Goal: Find specific page/section: Find specific page/section

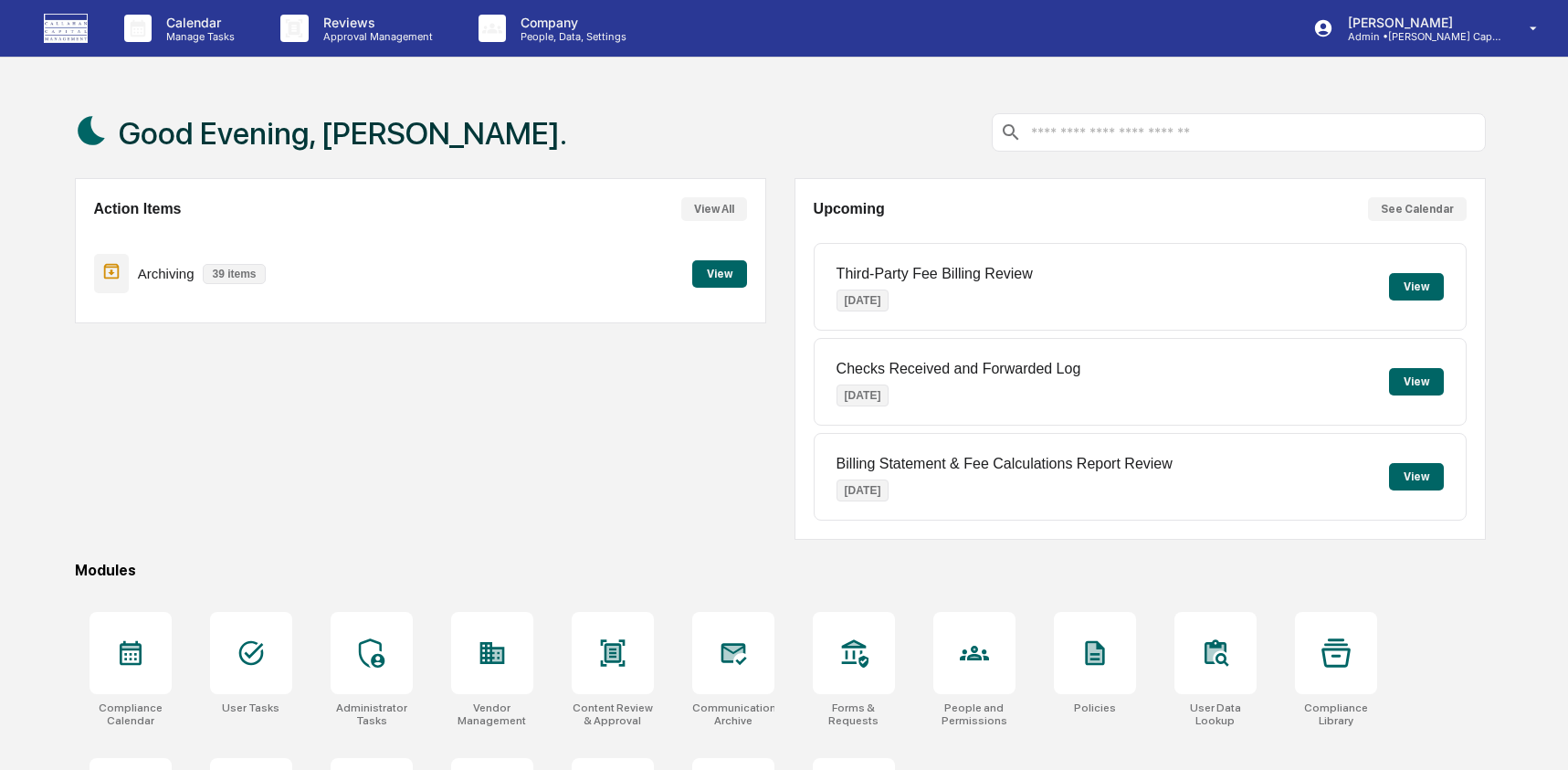
click at [128, 530] on div "Action Items View All Archiving 39 items View" at bounding box center [419, 359] width 691 height 361
click at [139, 720] on div "Compliance Calendar" at bounding box center [130, 714] width 82 height 25
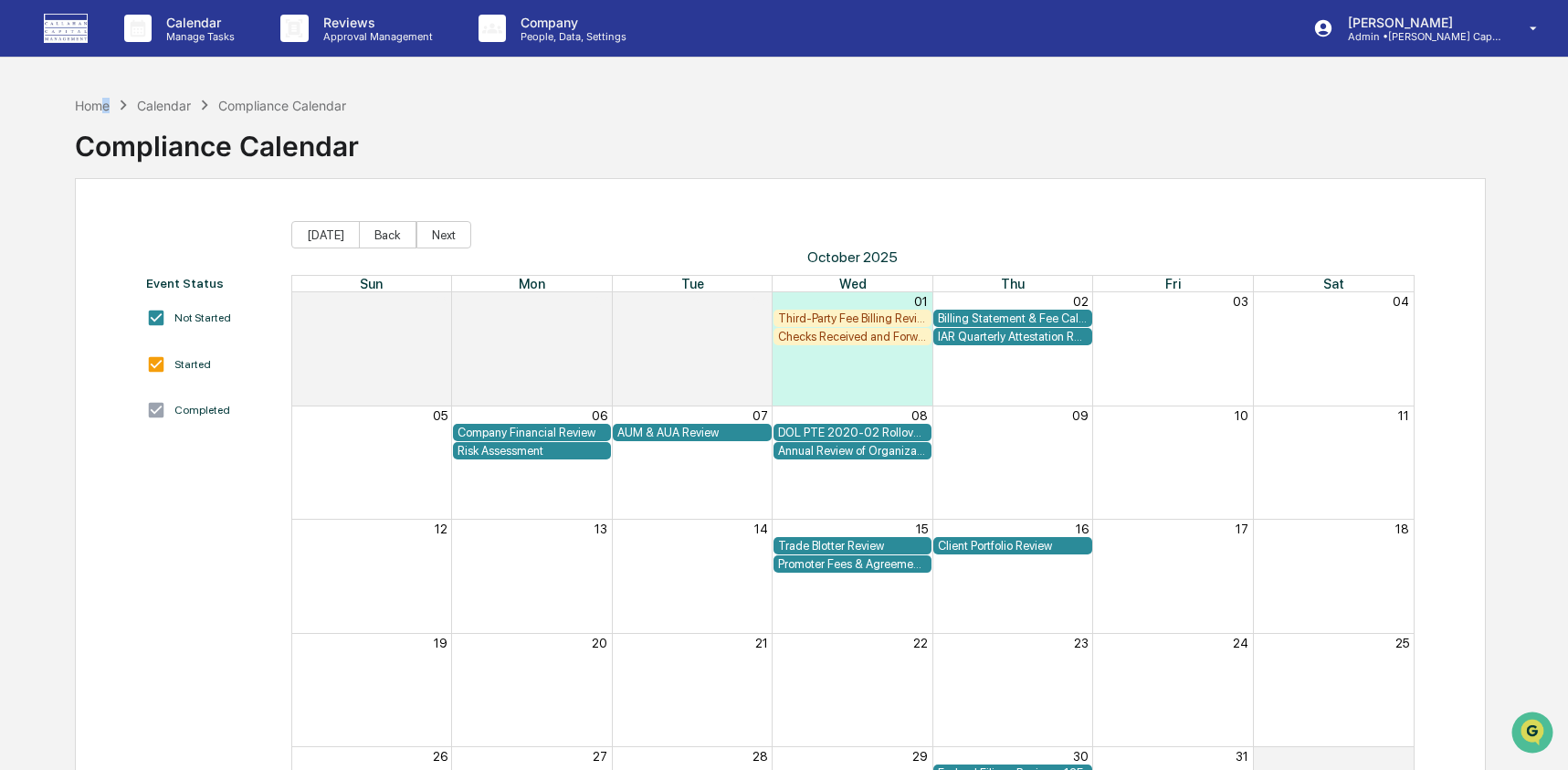
click at [97, 114] on div "Home Calendar Compliance Calendar" at bounding box center [211, 105] width 272 height 21
click at [87, 102] on div "Home" at bounding box center [91, 106] width 34 height 16
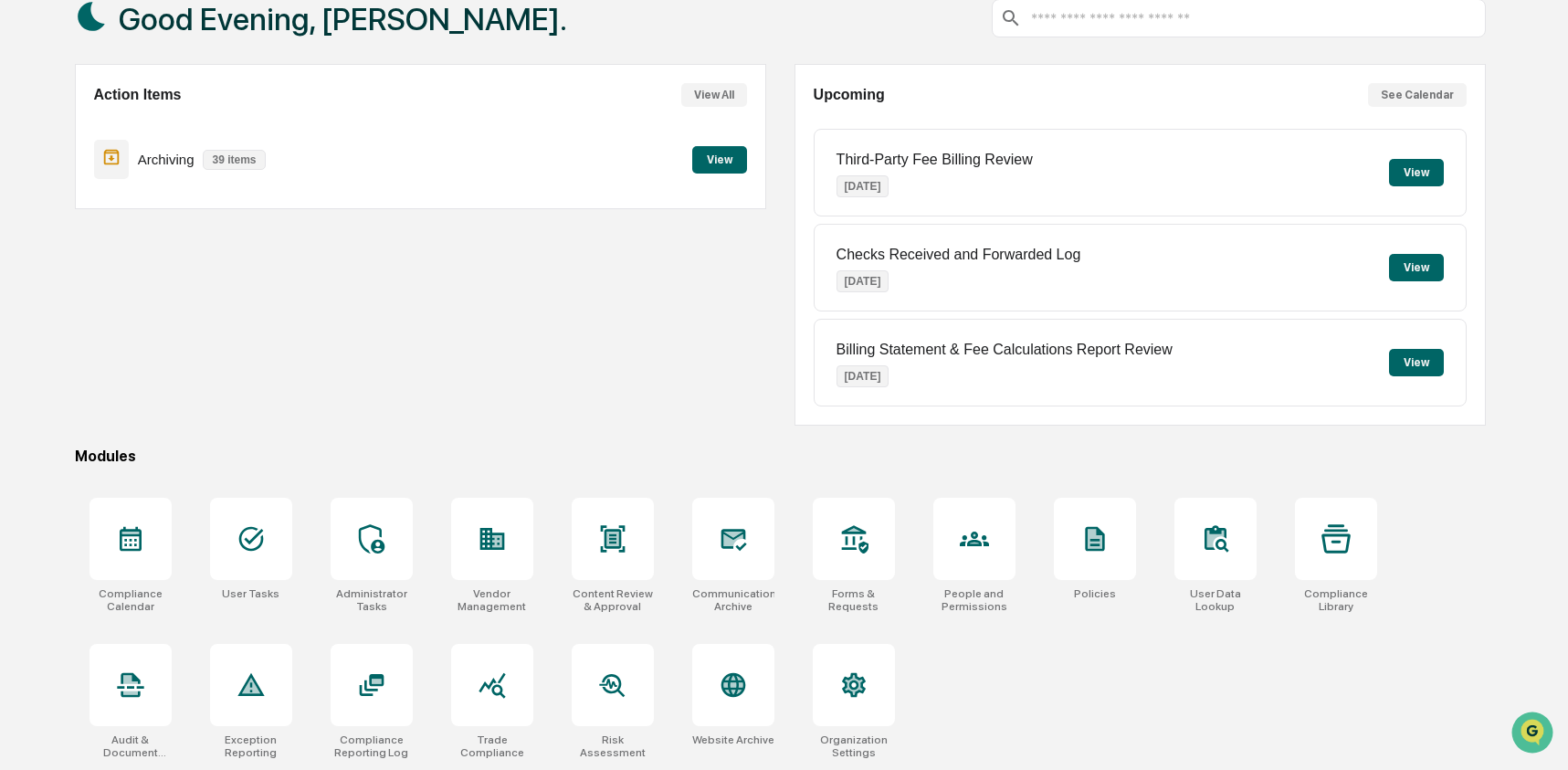
scroll to position [118, 0]
click at [116, 675] on icon at bounding box center [130, 685] width 29 height 29
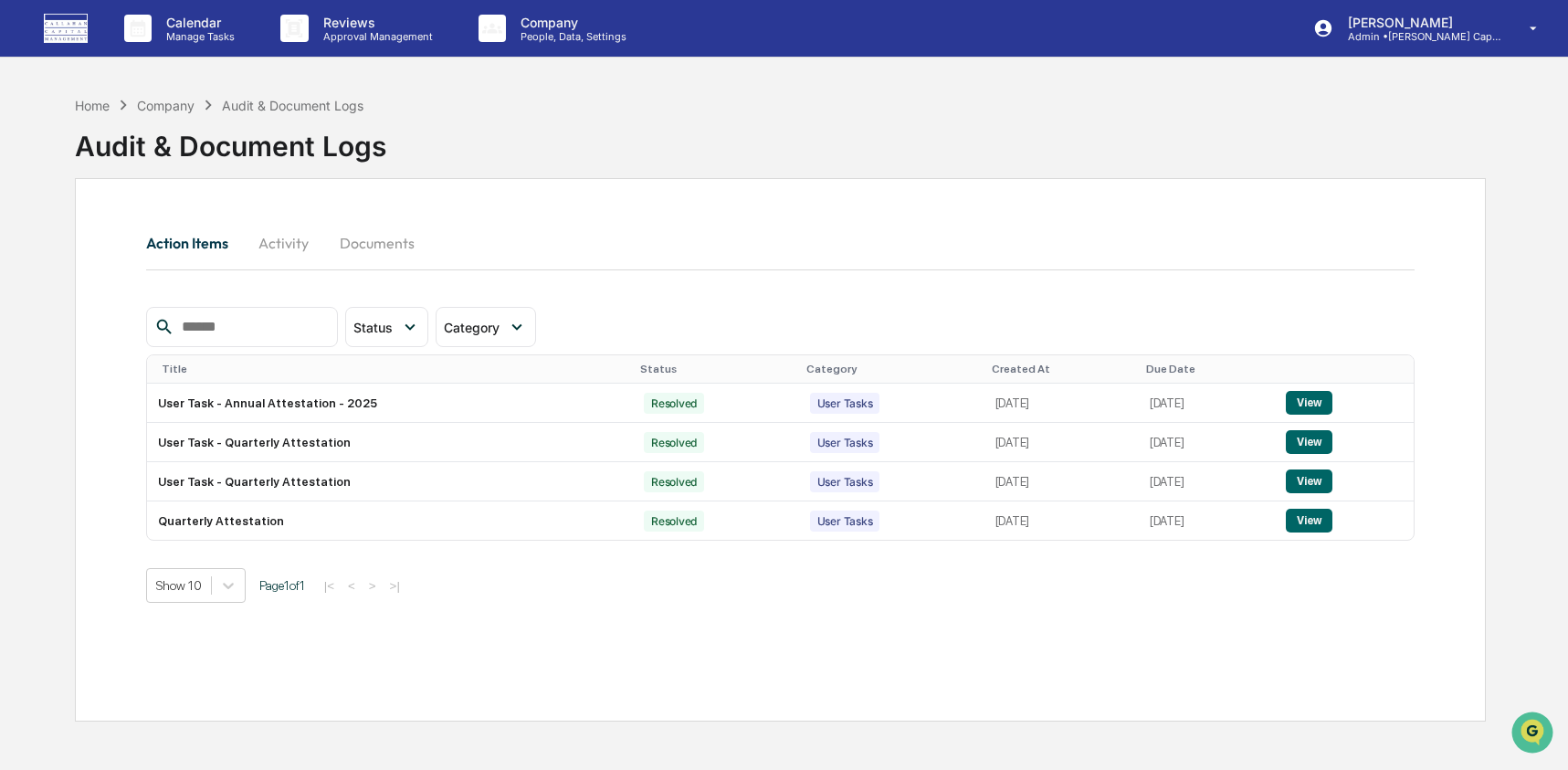
click at [260, 249] on button "Activity" at bounding box center [284, 243] width 82 height 44
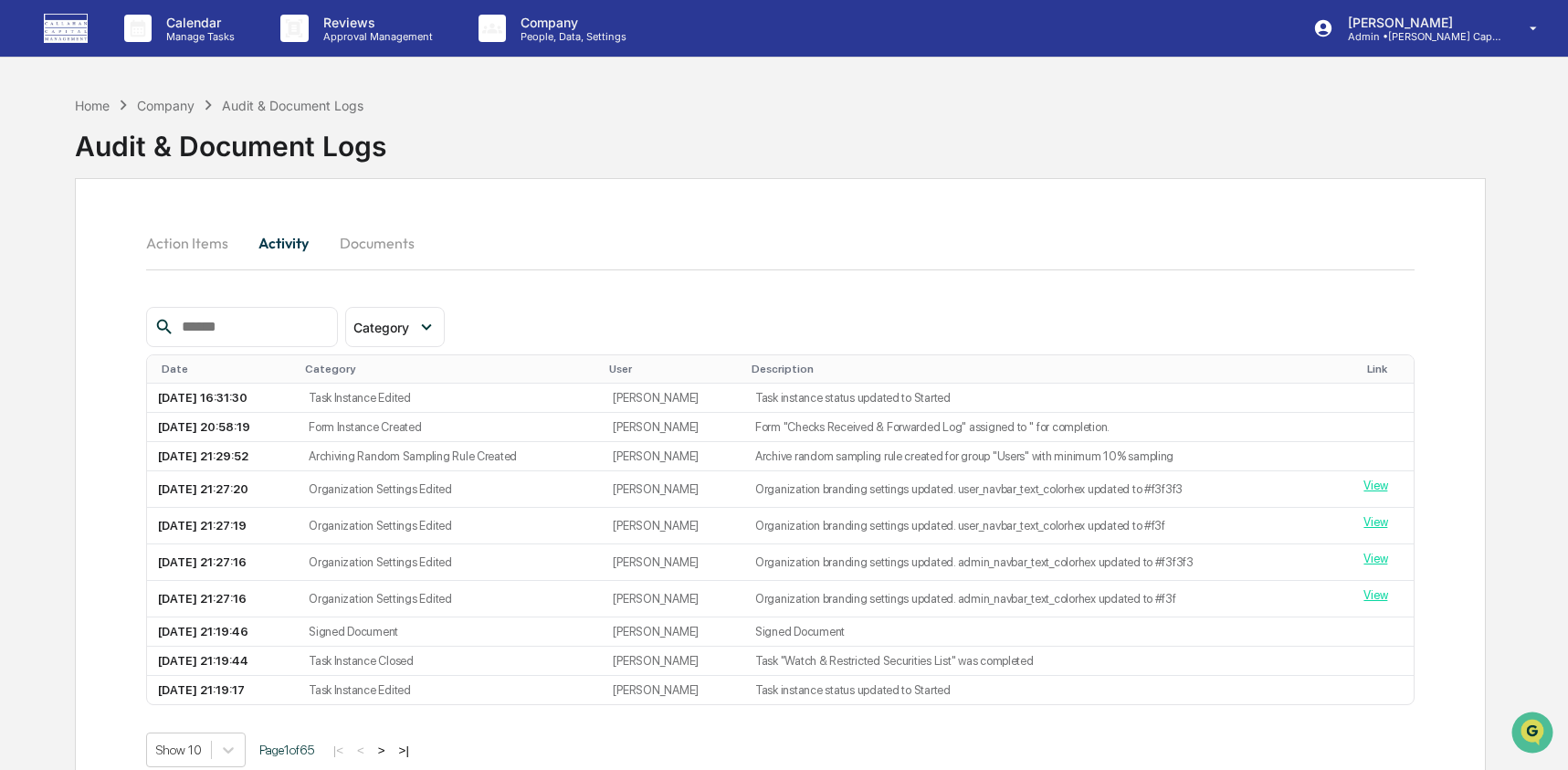
click at [233, 326] on input "text" at bounding box center [252, 327] width 155 height 24
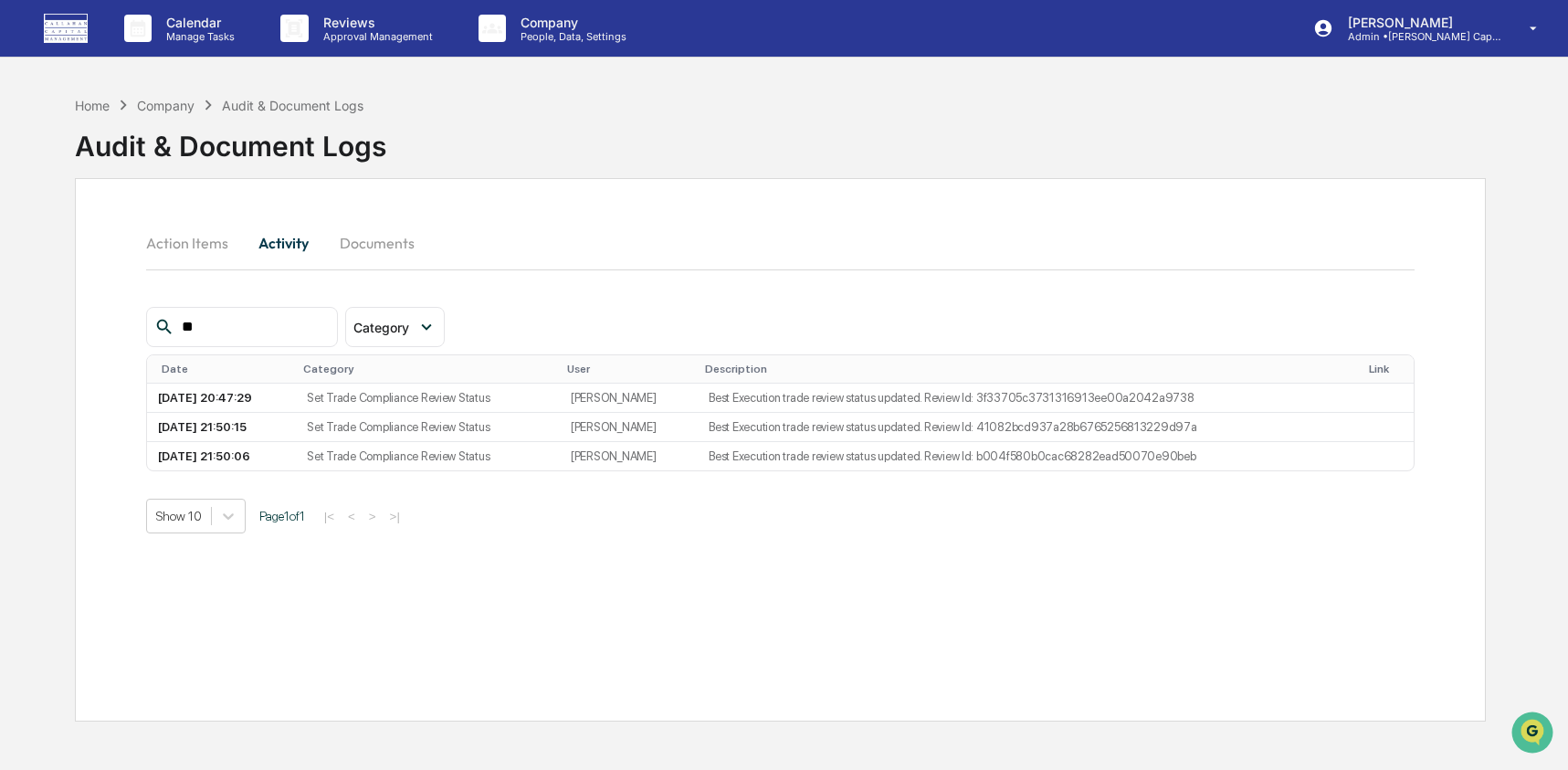
type input "*"
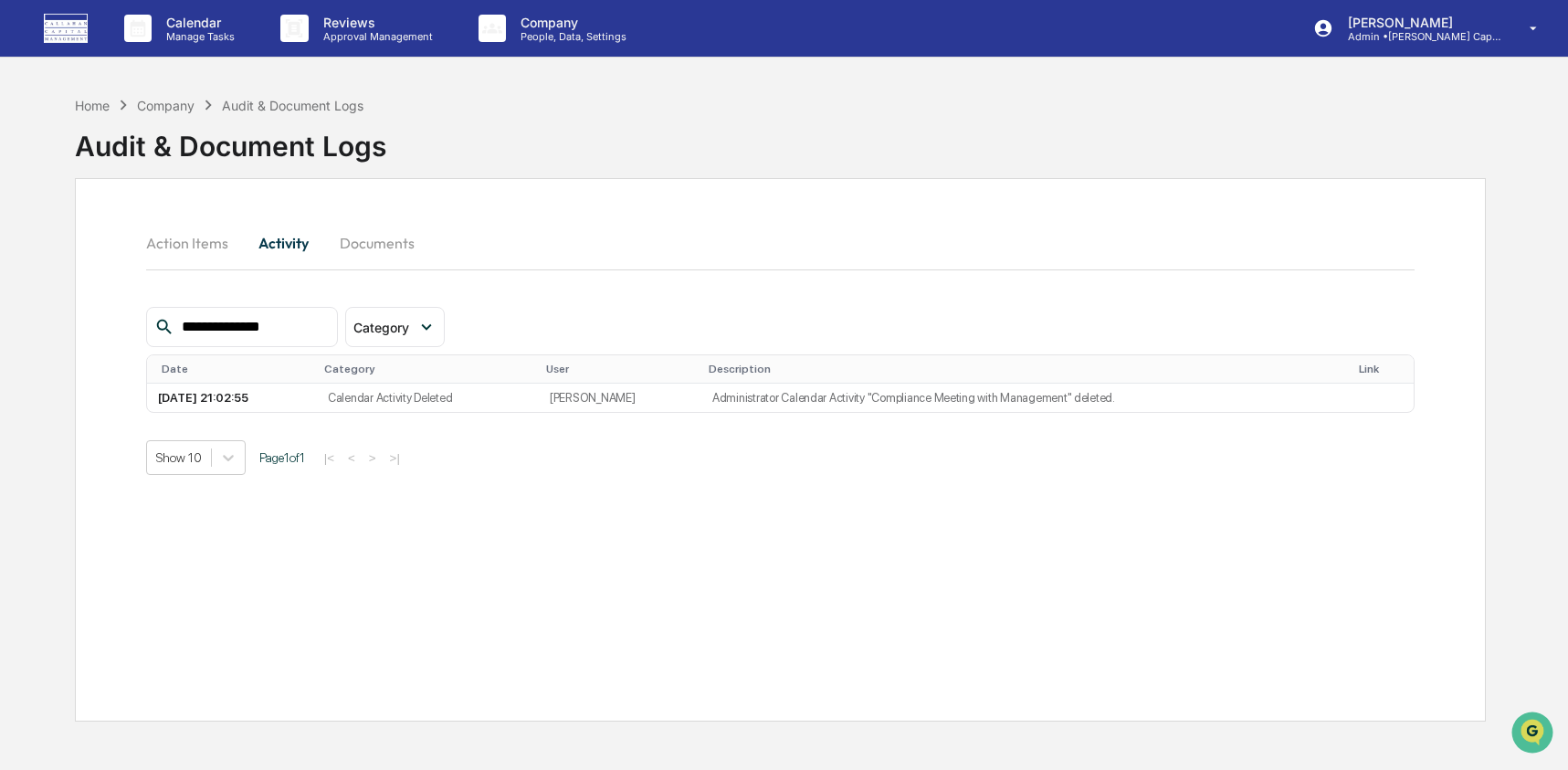
click at [280, 322] on input "**********" at bounding box center [252, 327] width 155 height 24
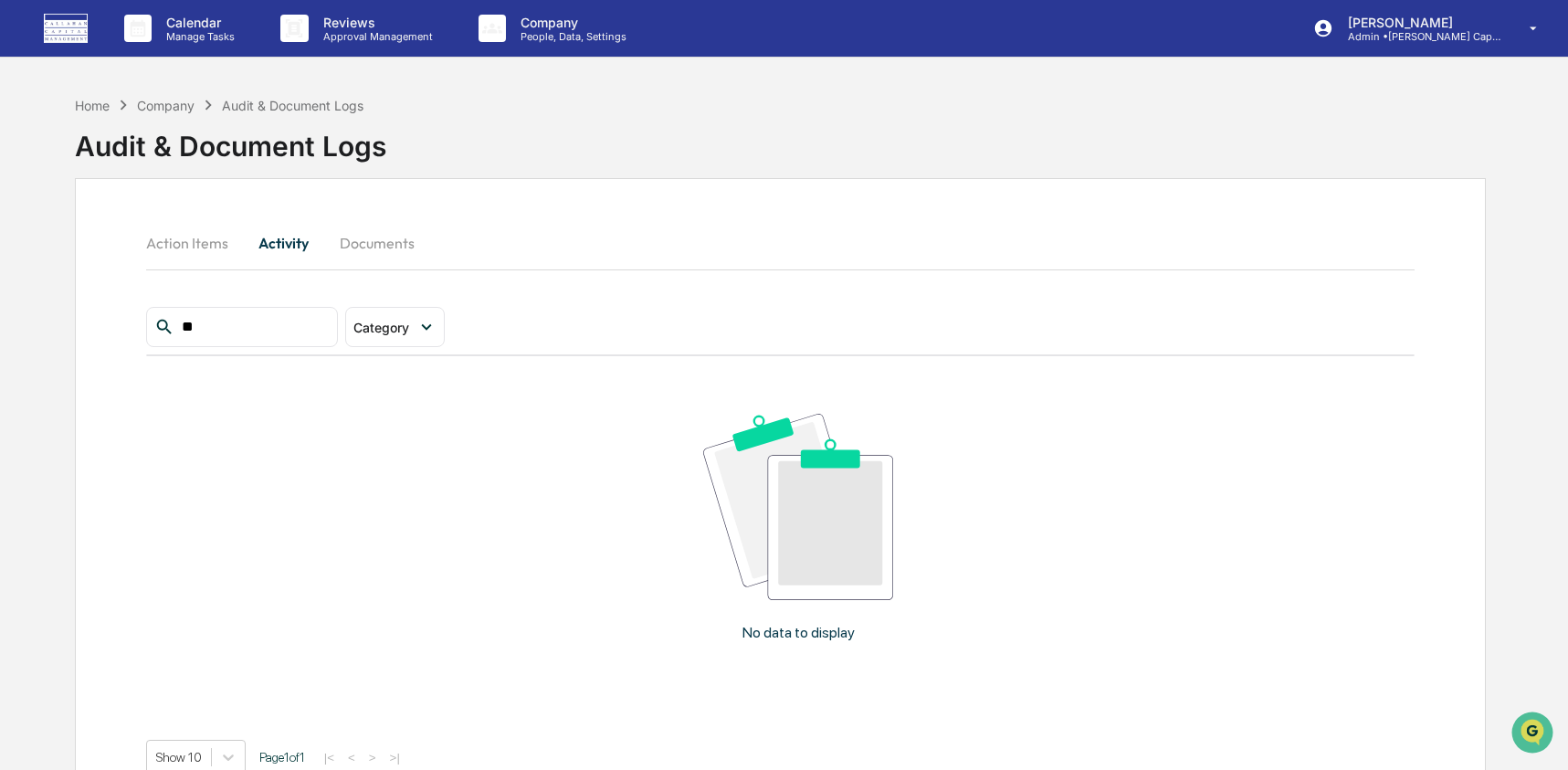
type input "*"
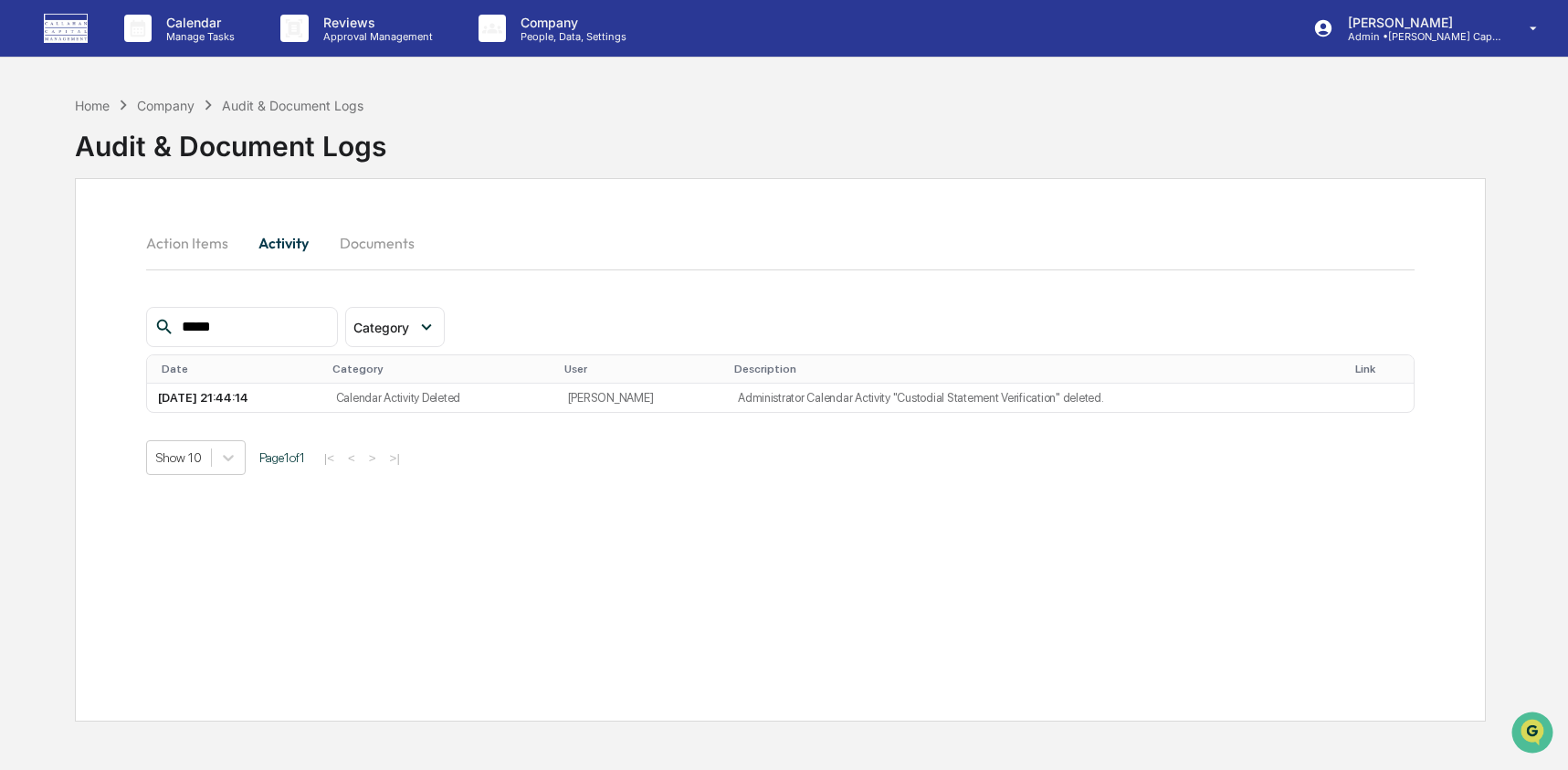
click at [243, 329] on input "*****" at bounding box center [252, 327] width 155 height 24
type input "****"
click at [97, 106] on div "Home" at bounding box center [91, 106] width 34 height 16
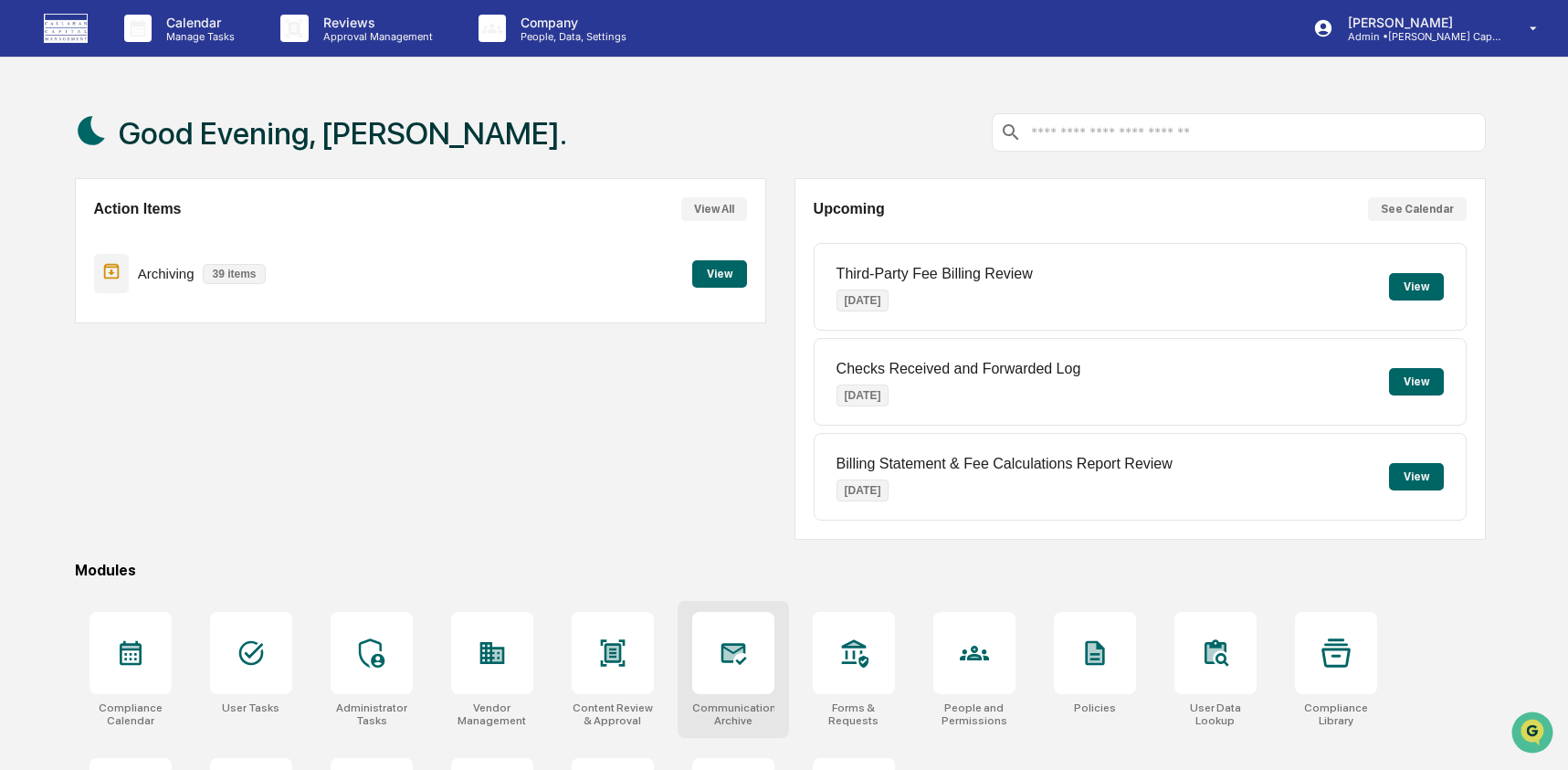
click at [742, 644] on icon at bounding box center [733, 653] width 25 height 22
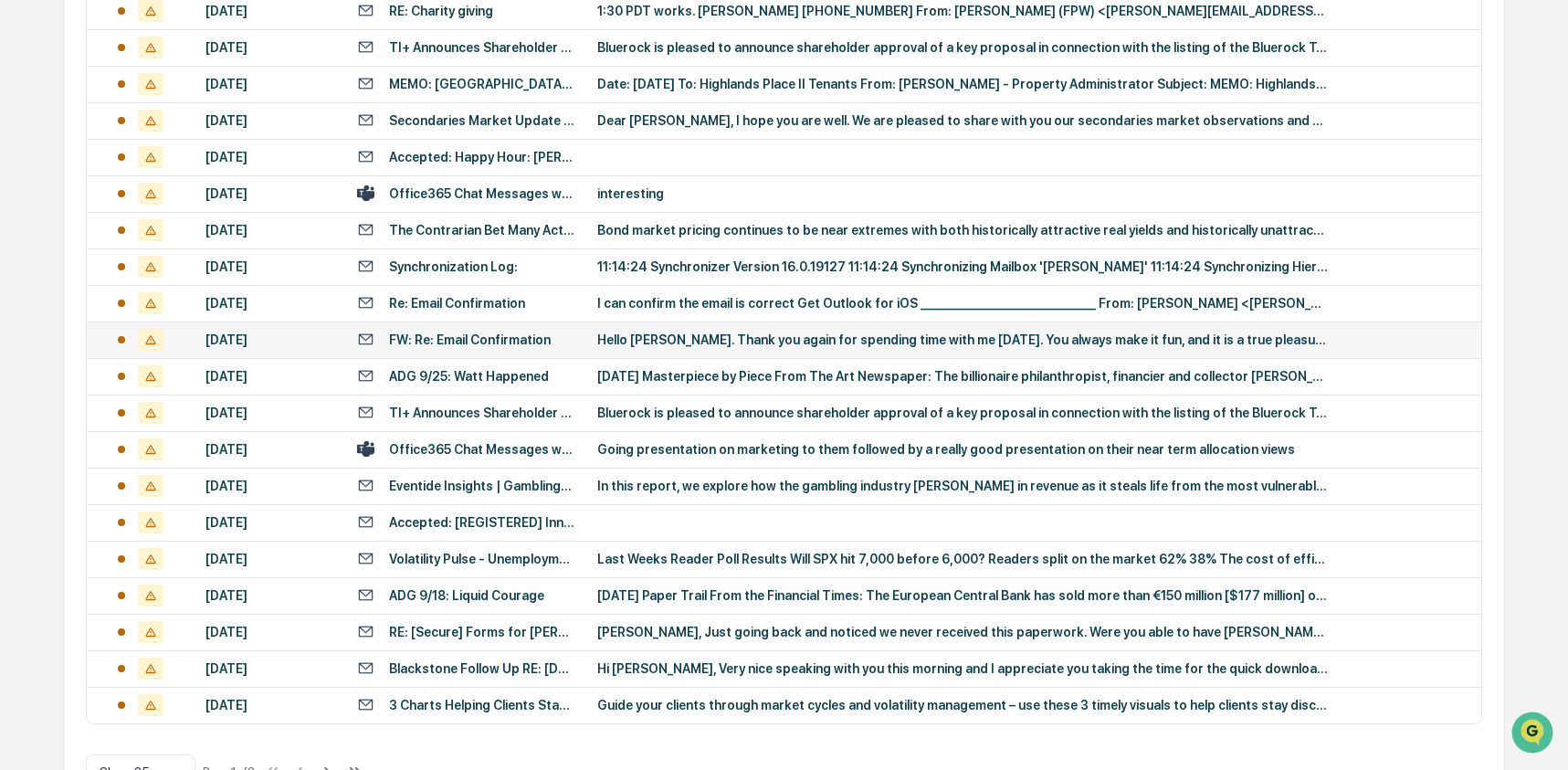
scroll to position [667, 0]
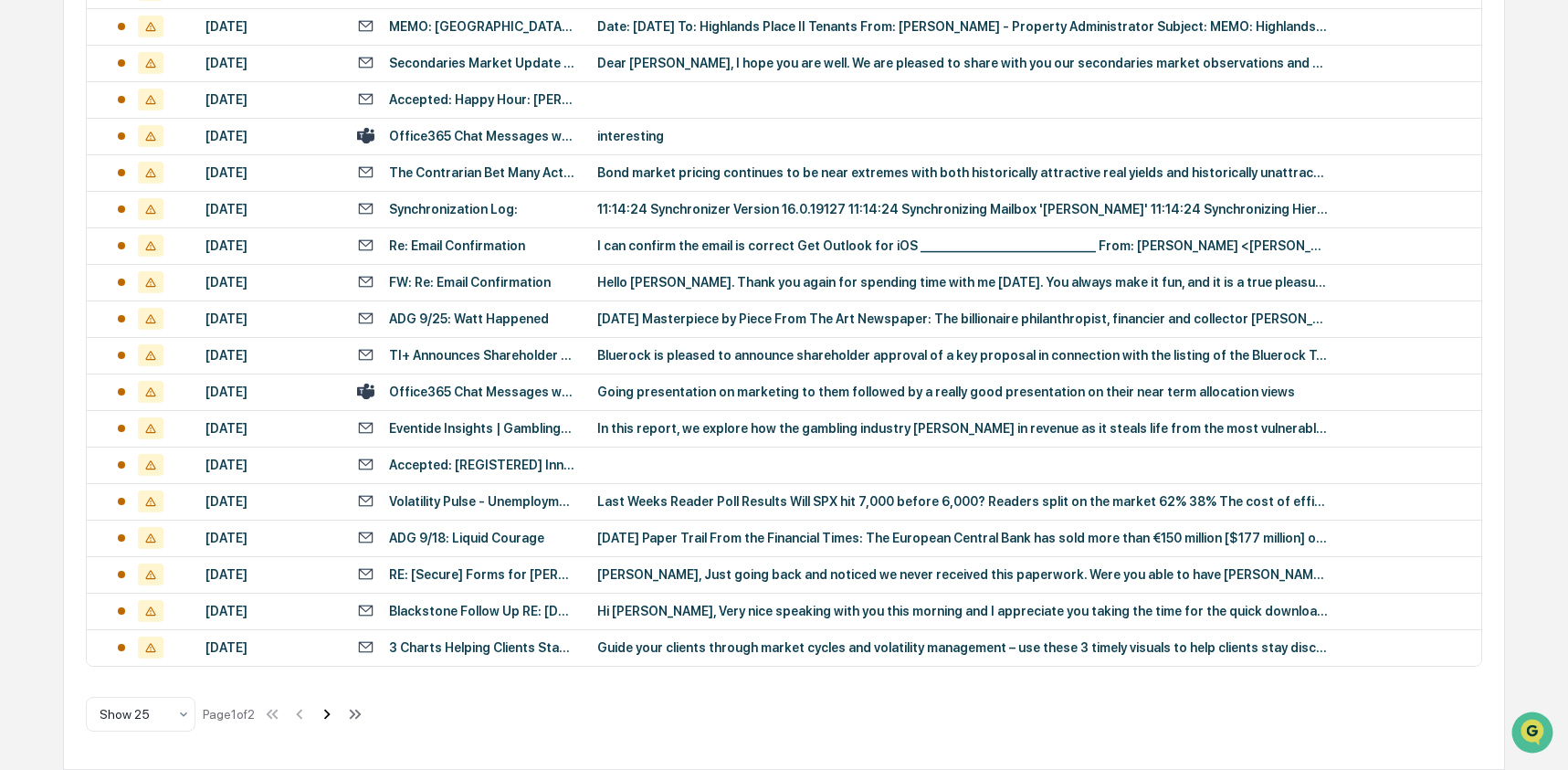
click at [330, 713] on icon at bounding box center [327, 713] width 7 height 10
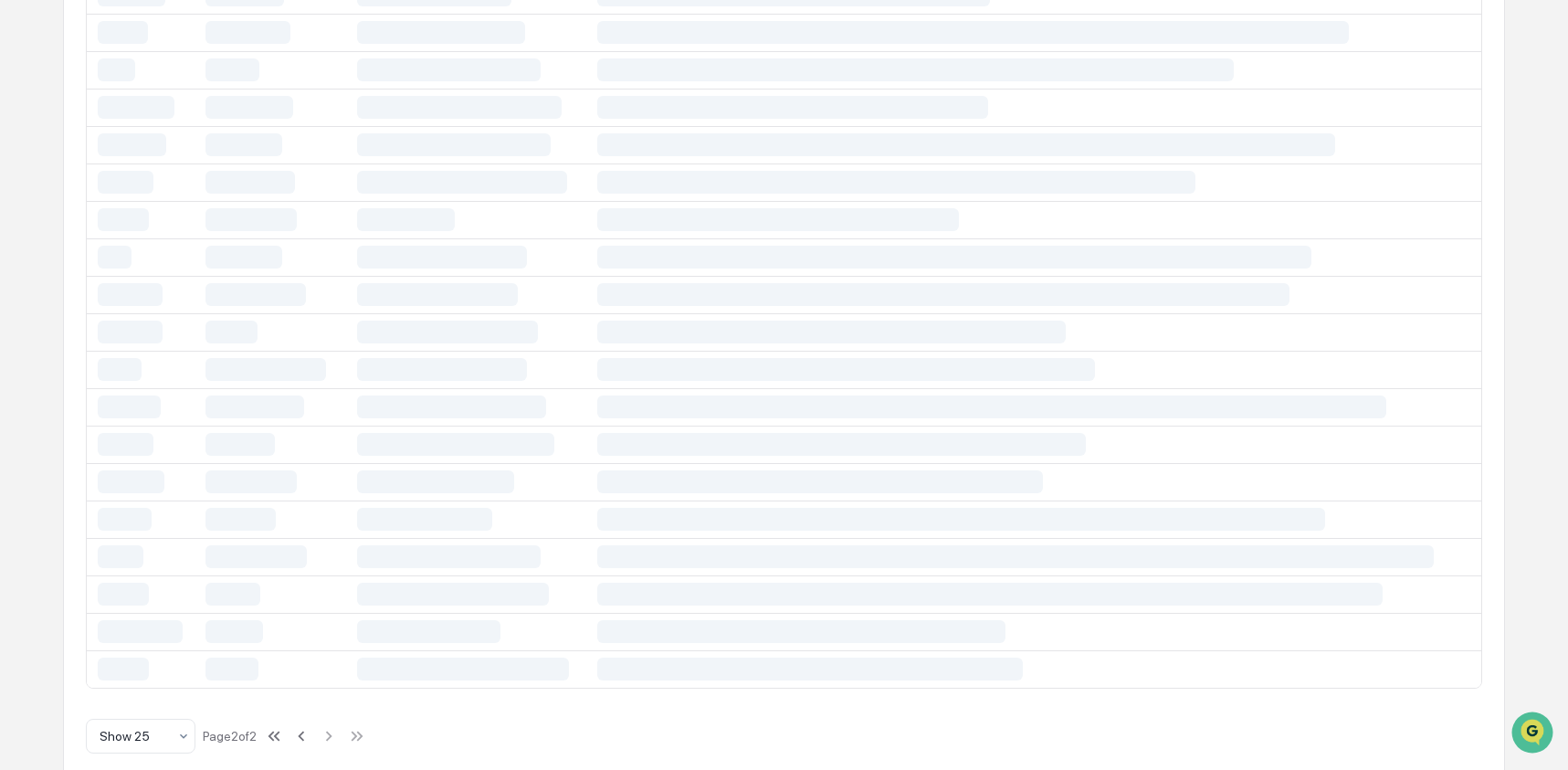
scroll to position [265, 0]
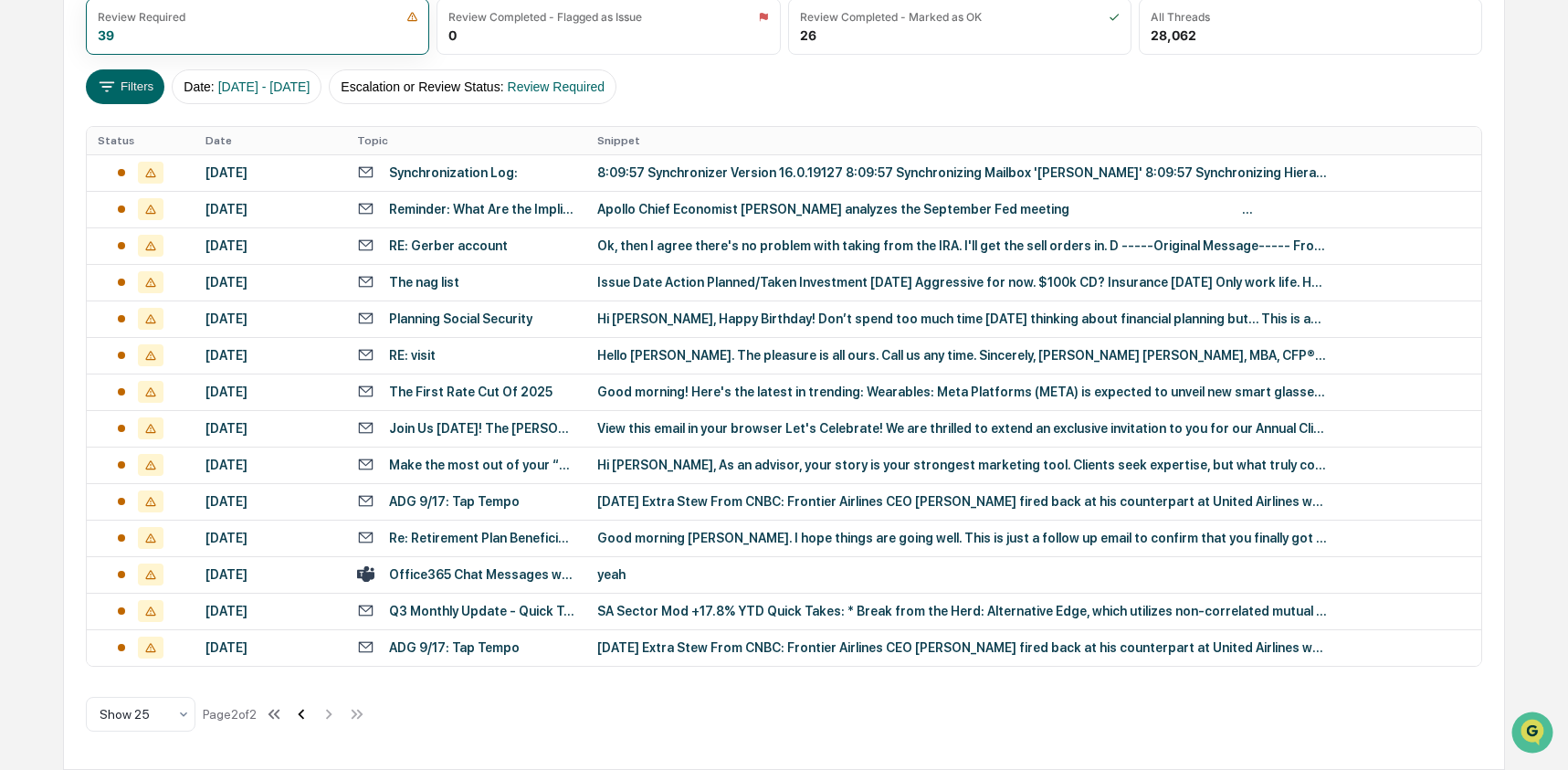
click at [311, 713] on icon at bounding box center [301, 714] width 21 height 21
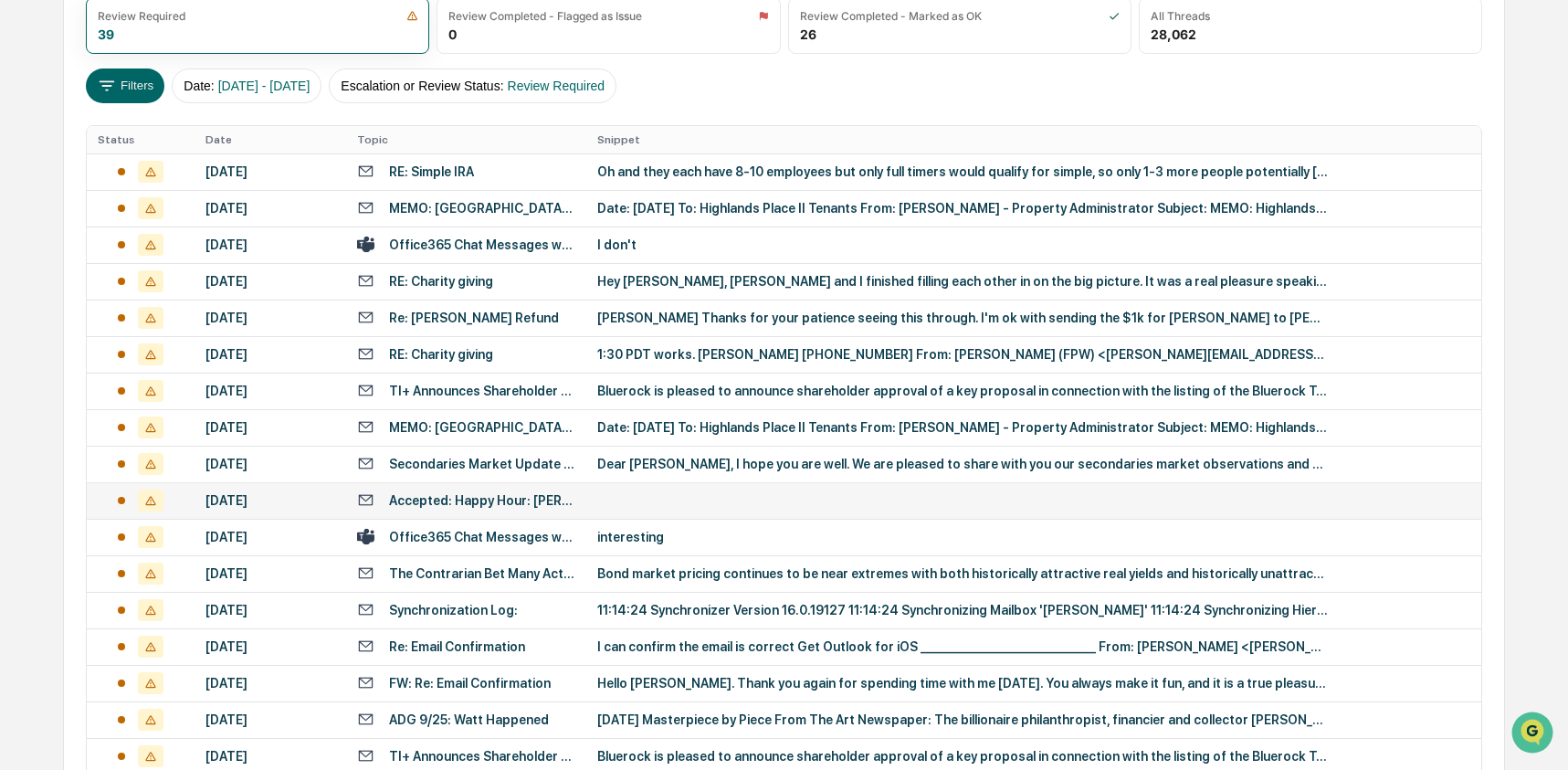
scroll to position [0, 0]
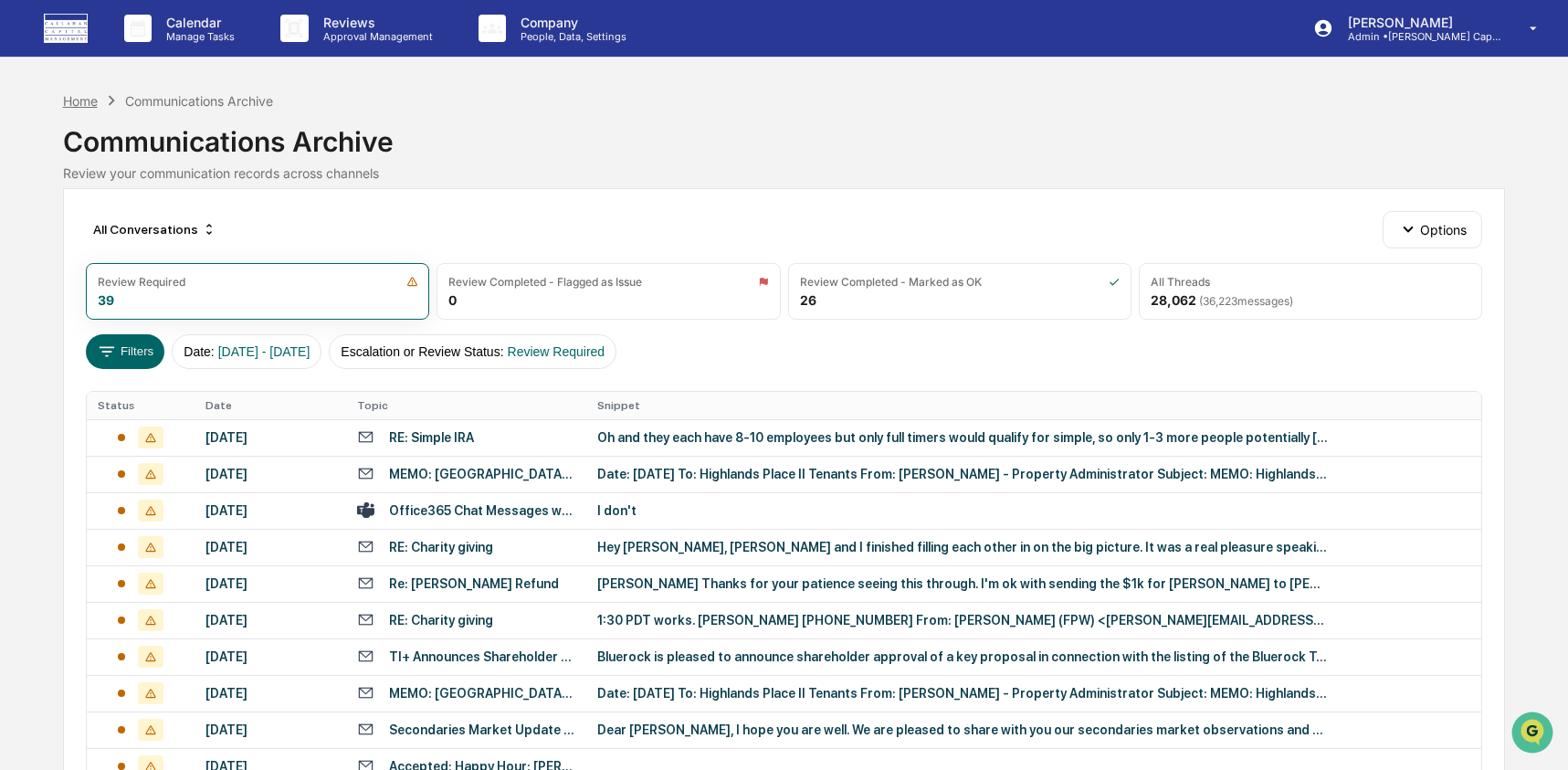
click at [70, 102] on div "Home" at bounding box center [79, 101] width 34 height 16
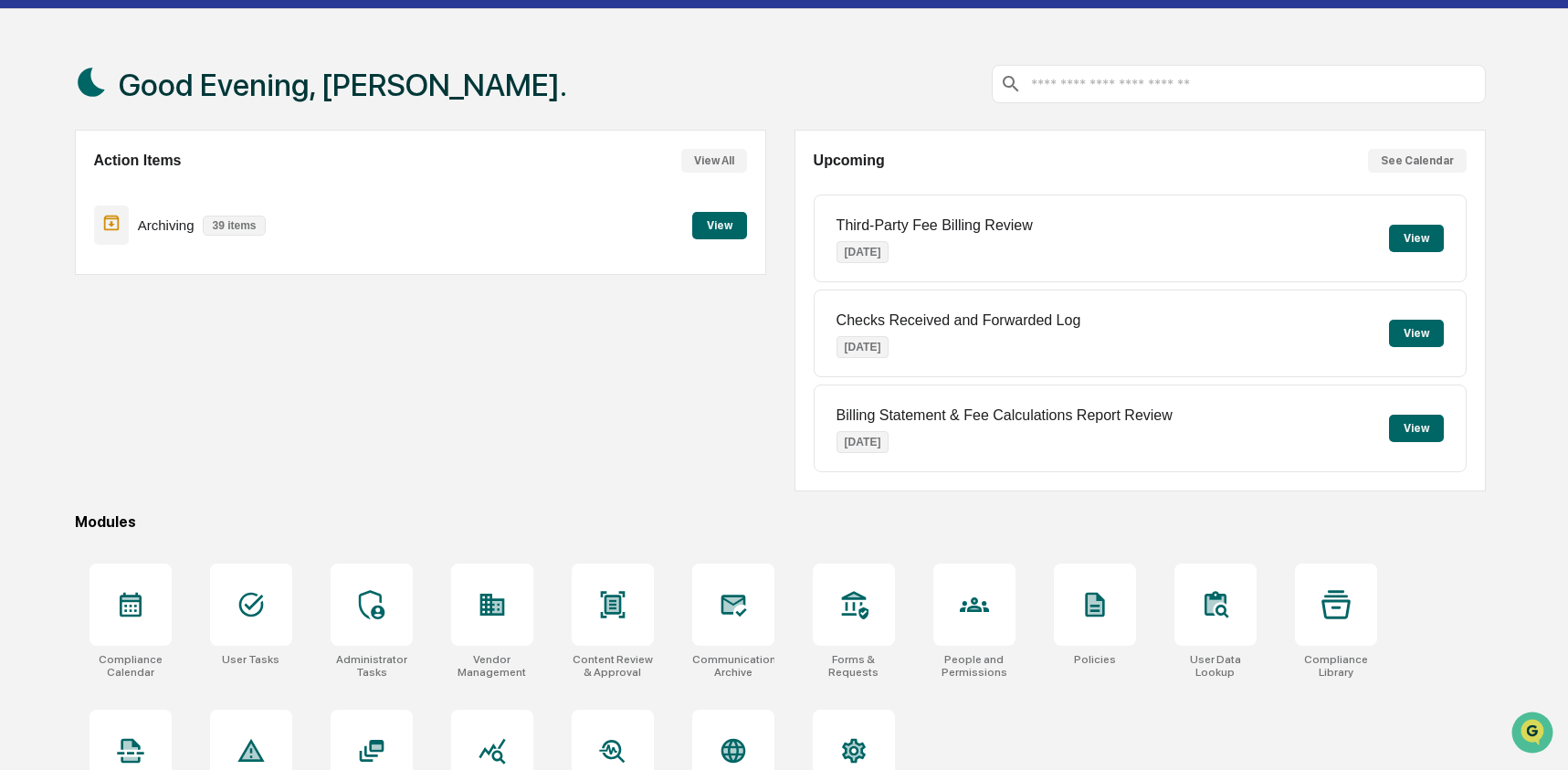
scroll to position [118, 0]
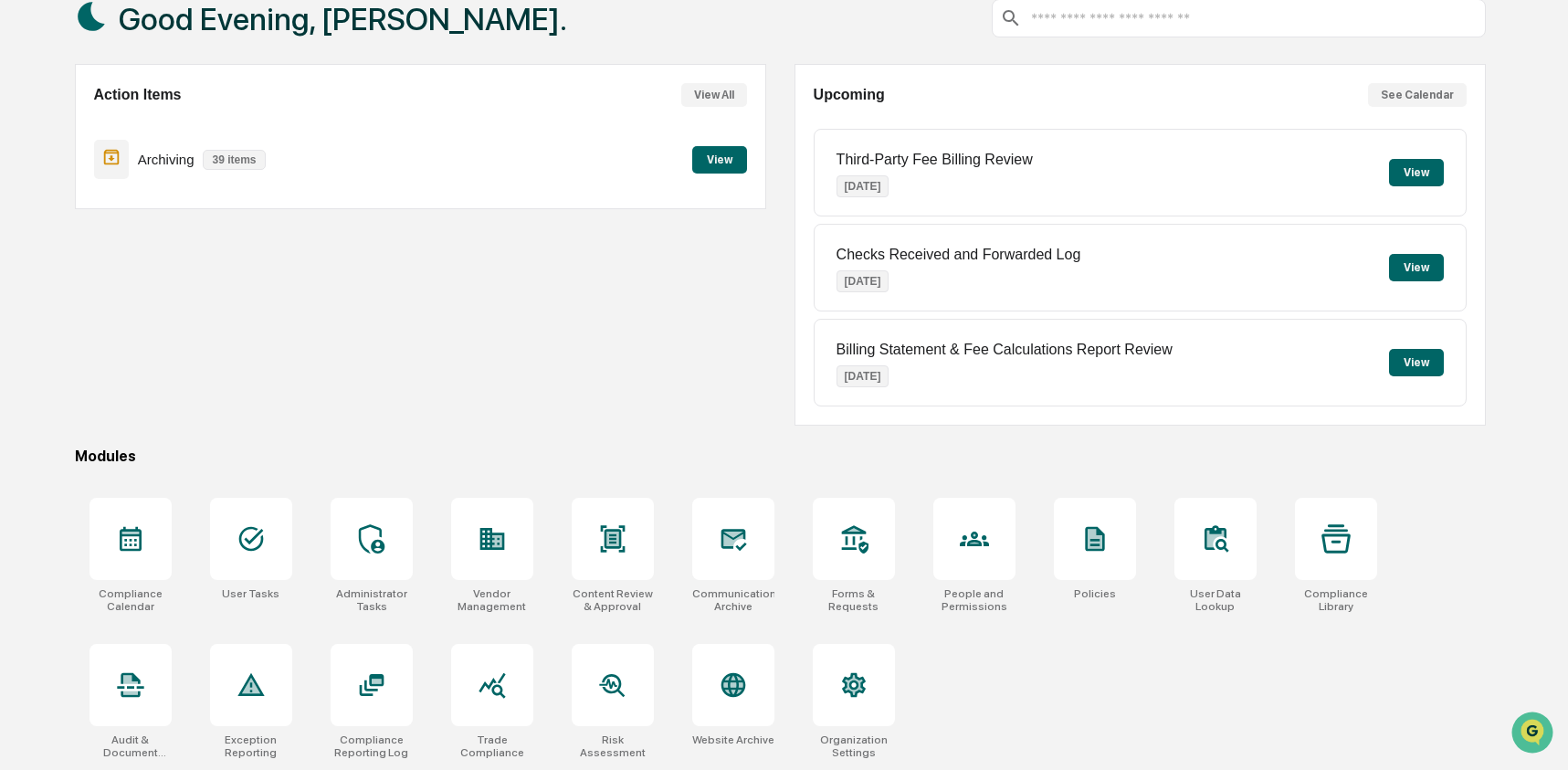
click at [1094, 650] on div "Compliance Calendar User Tasks Administrator Tasks Vendor Management Content Re…" at bounding box center [780, 628] width 1411 height 283
click at [160, 679] on div at bounding box center [130, 685] width 82 height 82
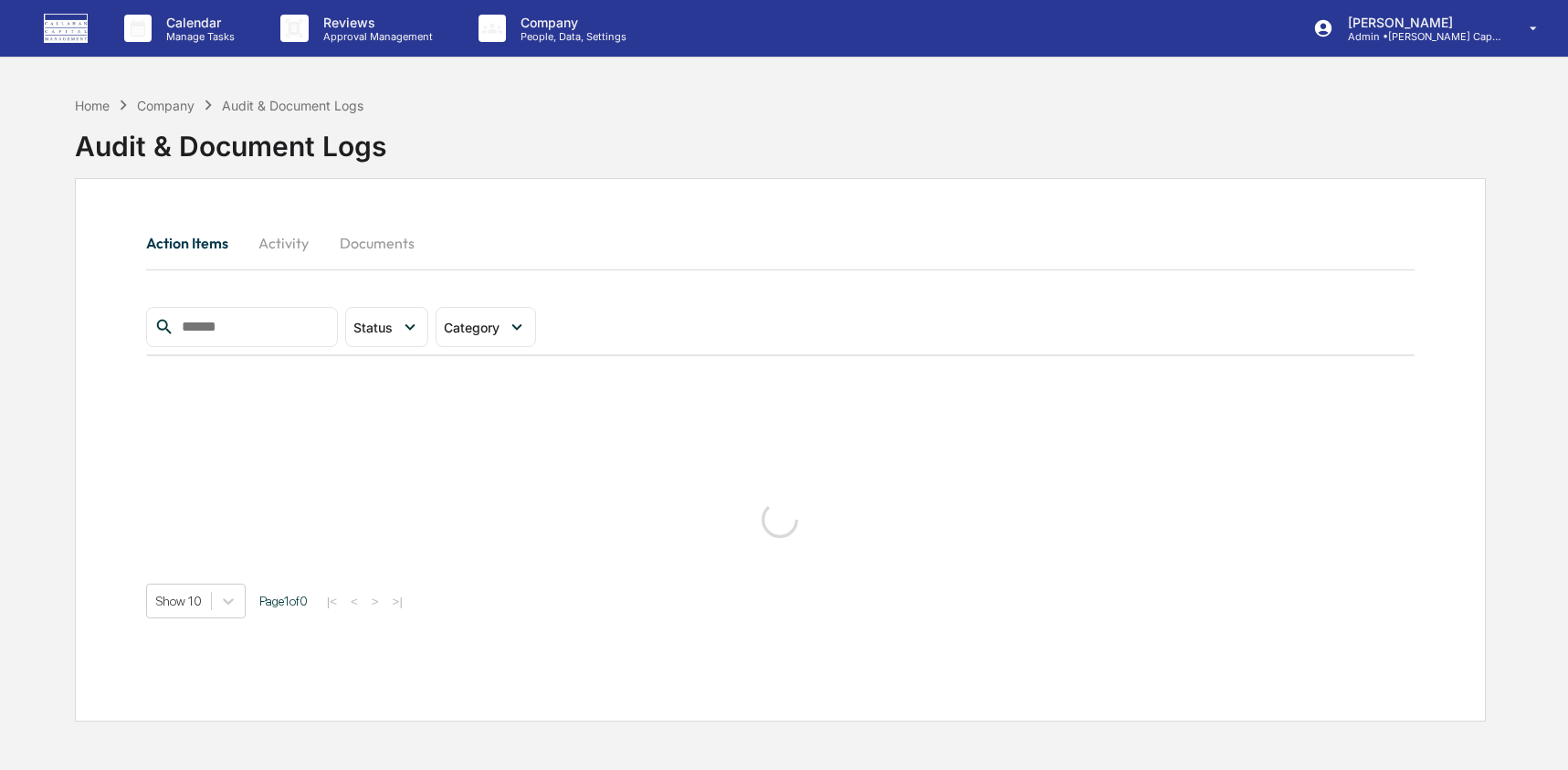
click at [283, 241] on button "Activity" at bounding box center [284, 243] width 82 height 44
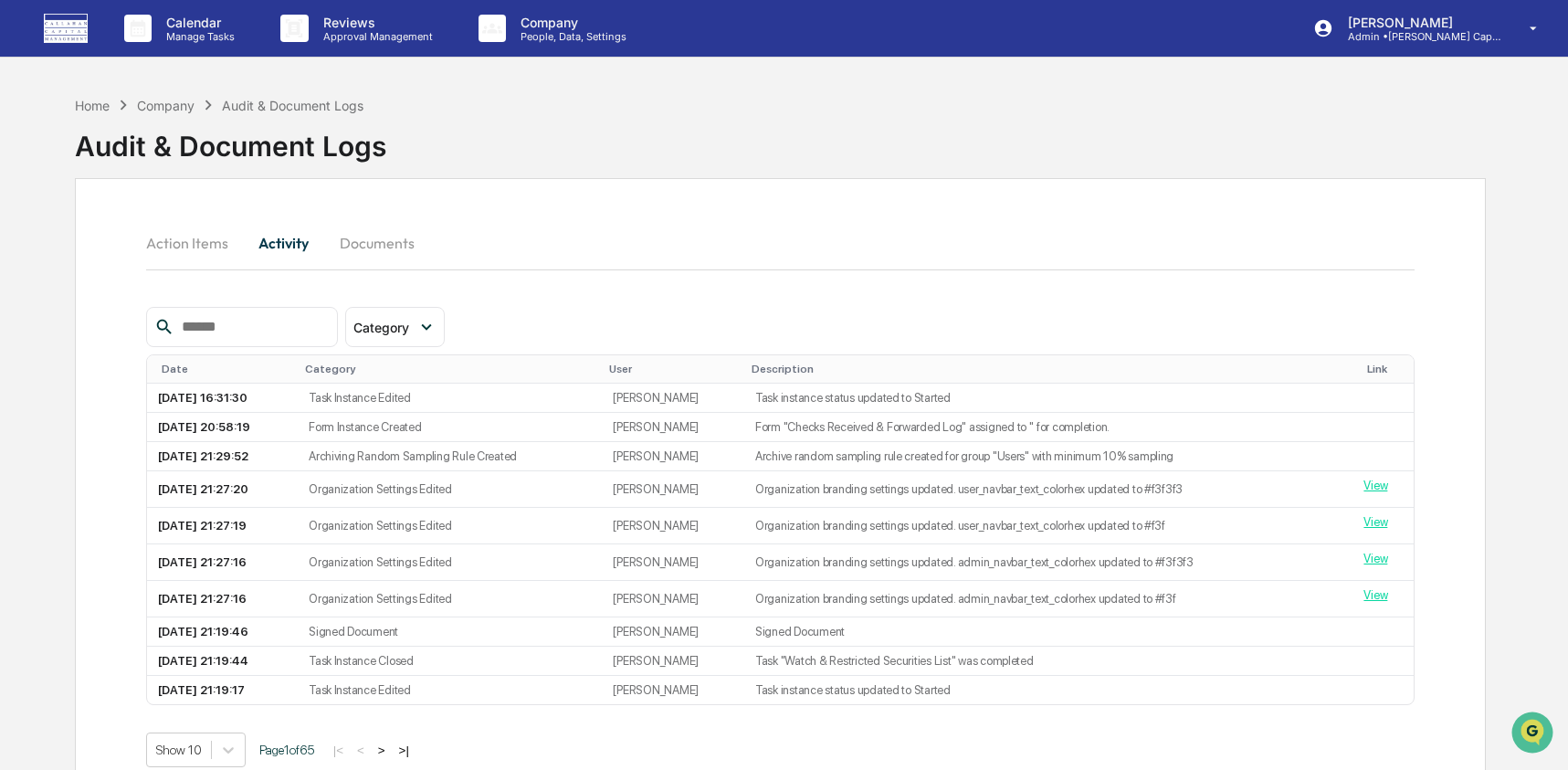
click at [261, 331] on input "text" at bounding box center [252, 327] width 155 height 24
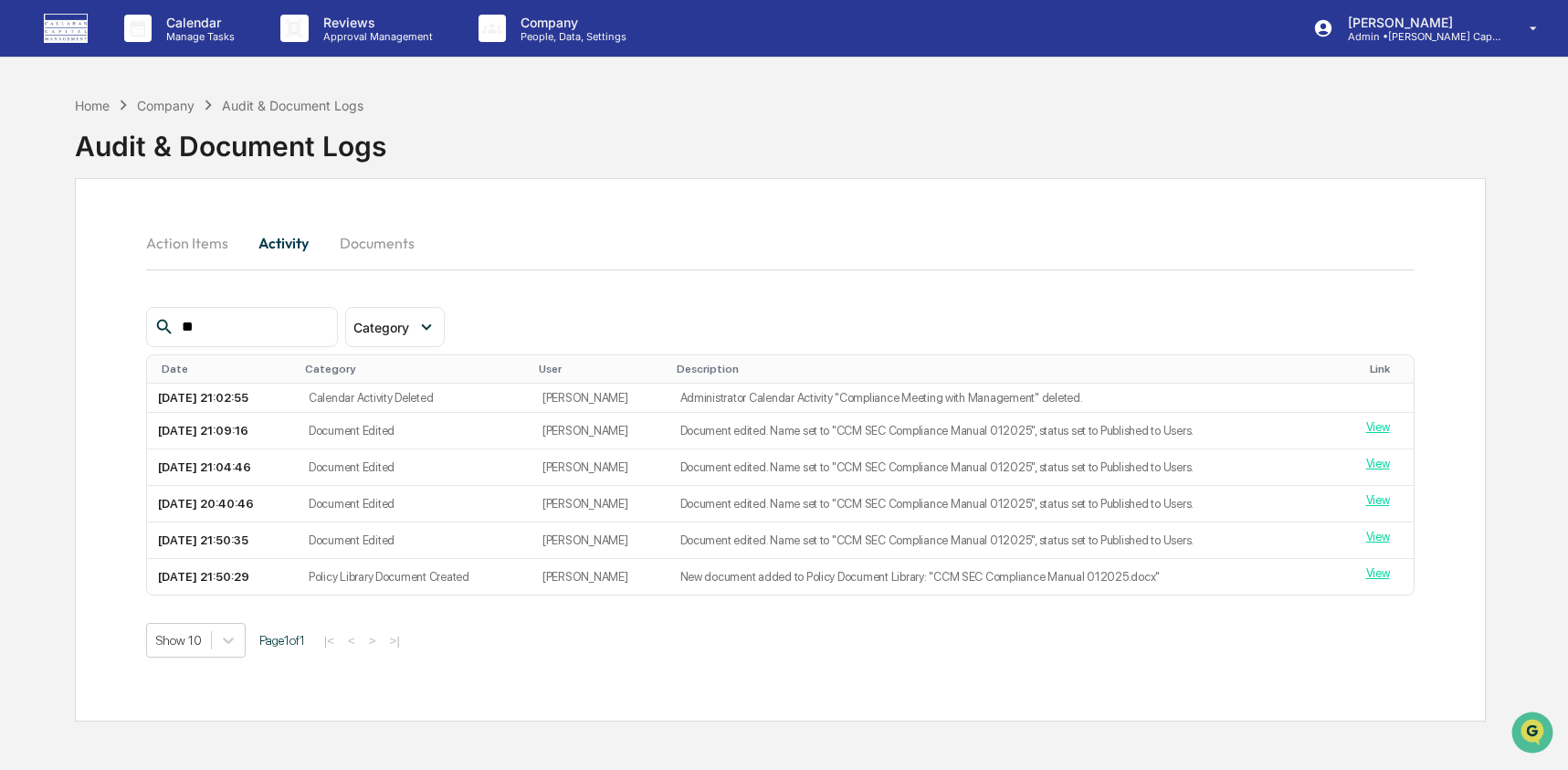
type input "*"
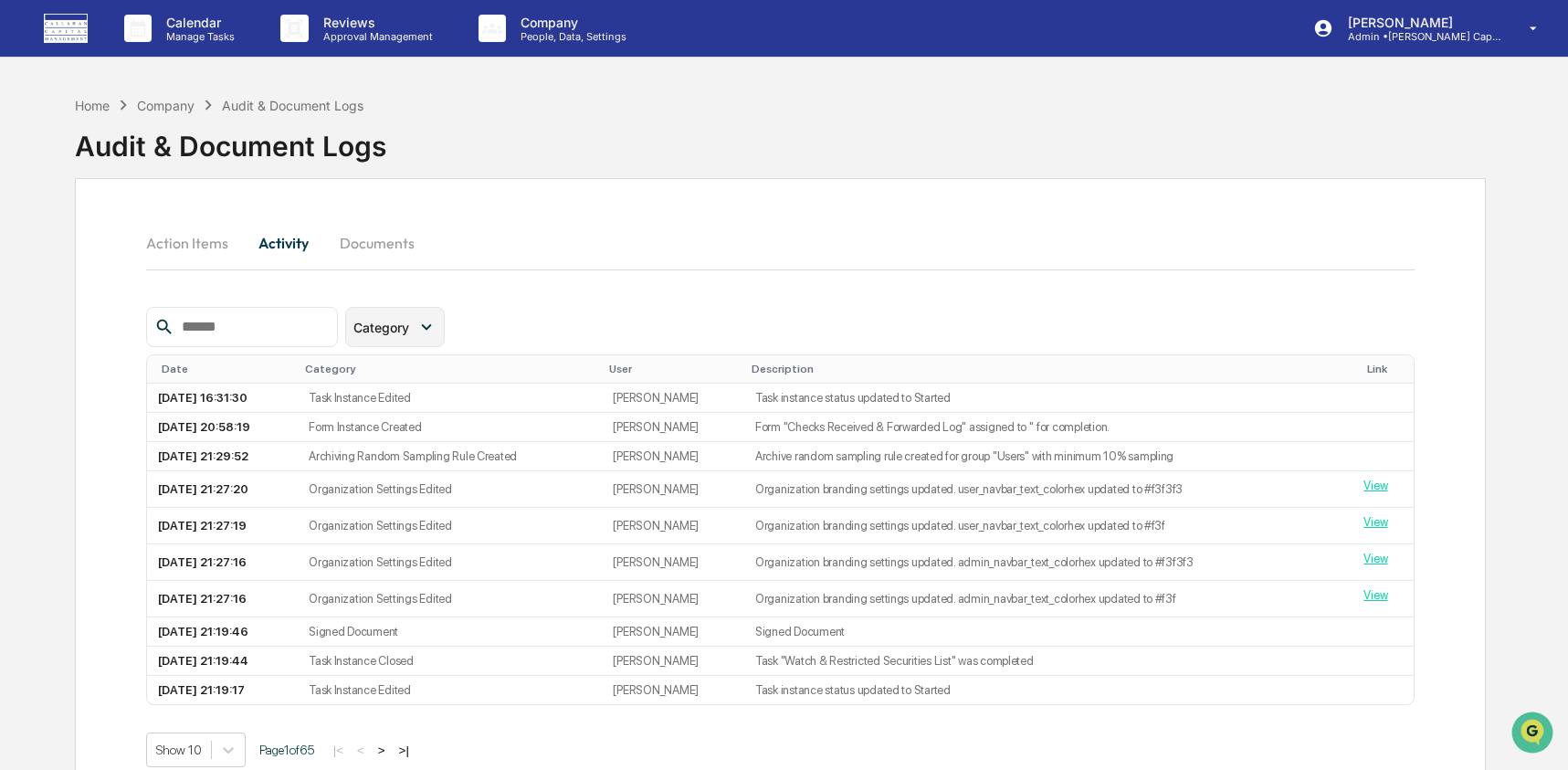
click at [383, 343] on div "Category" at bounding box center [395, 326] width 100 height 40
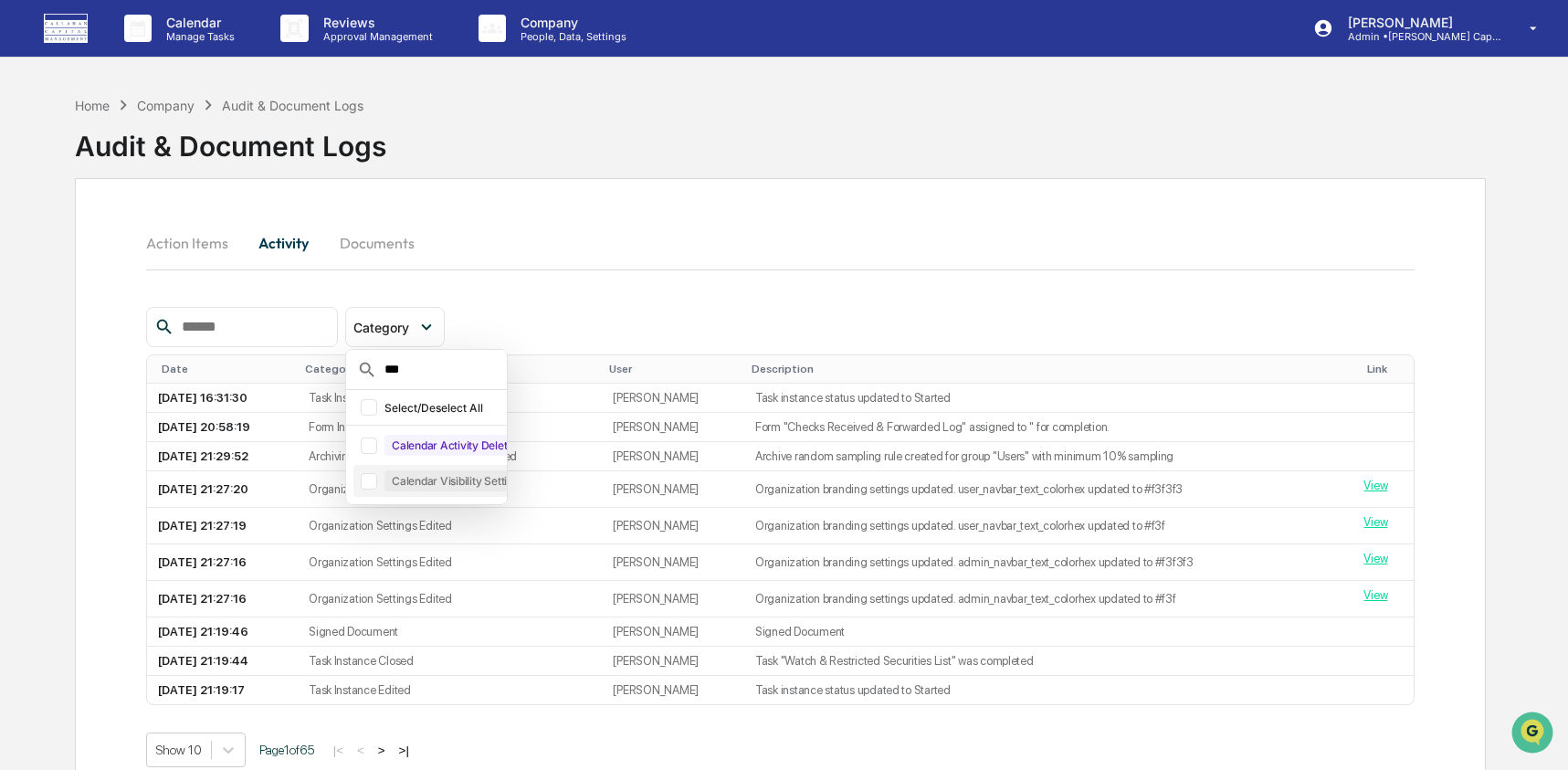
type input "***"
click at [377, 483] on div at bounding box center [368, 481] width 17 height 17
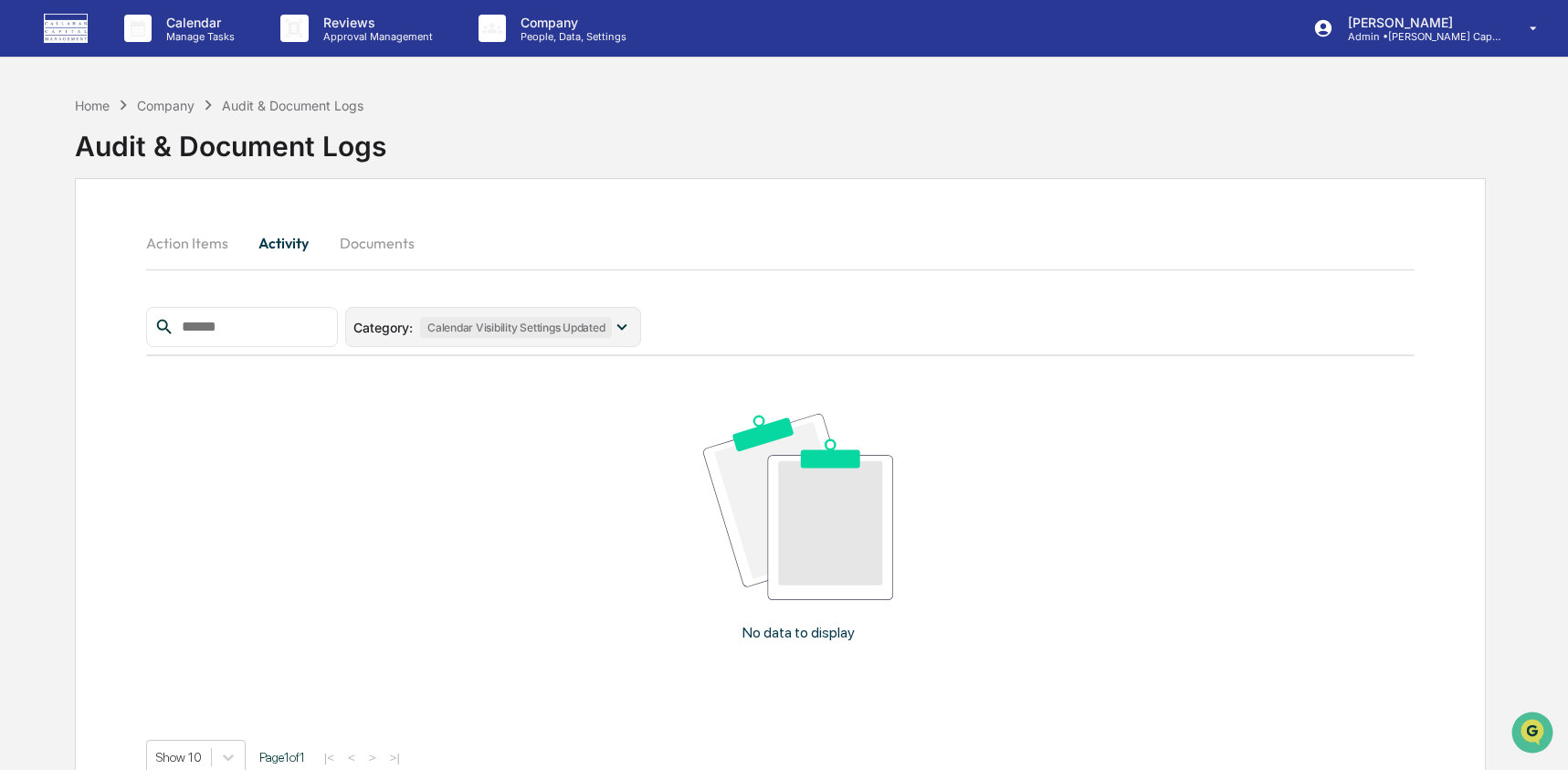
click at [597, 333] on div "Calendar Visibility Settings Updated" at bounding box center [516, 326] width 192 height 21
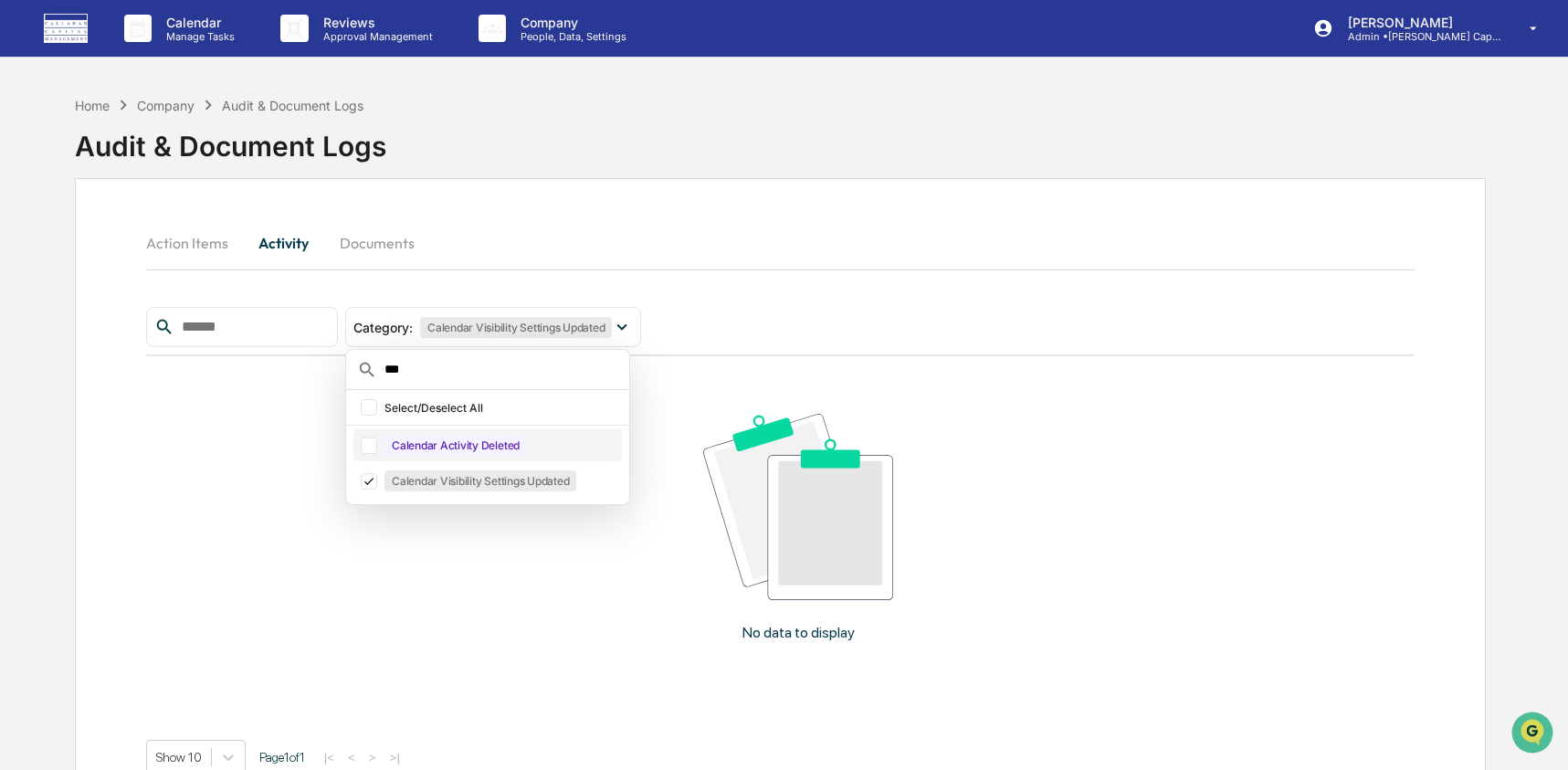
type input "***"
click at [377, 446] on div at bounding box center [368, 445] width 17 height 17
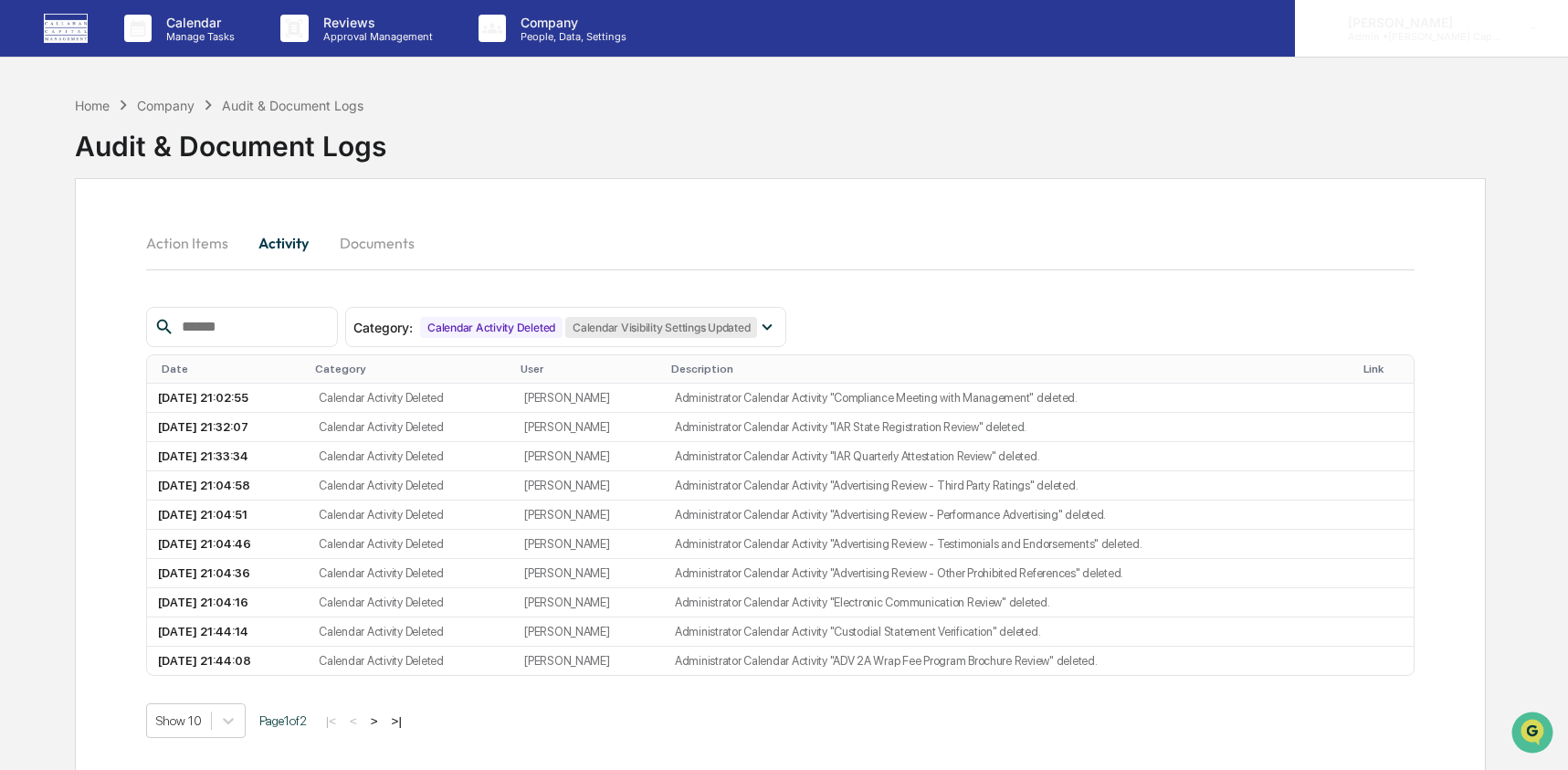
click at [1423, 46] on div "[PERSON_NAME] Admin • [PERSON_NAME] Capital" at bounding box center [1432, 28] width 273 height 57
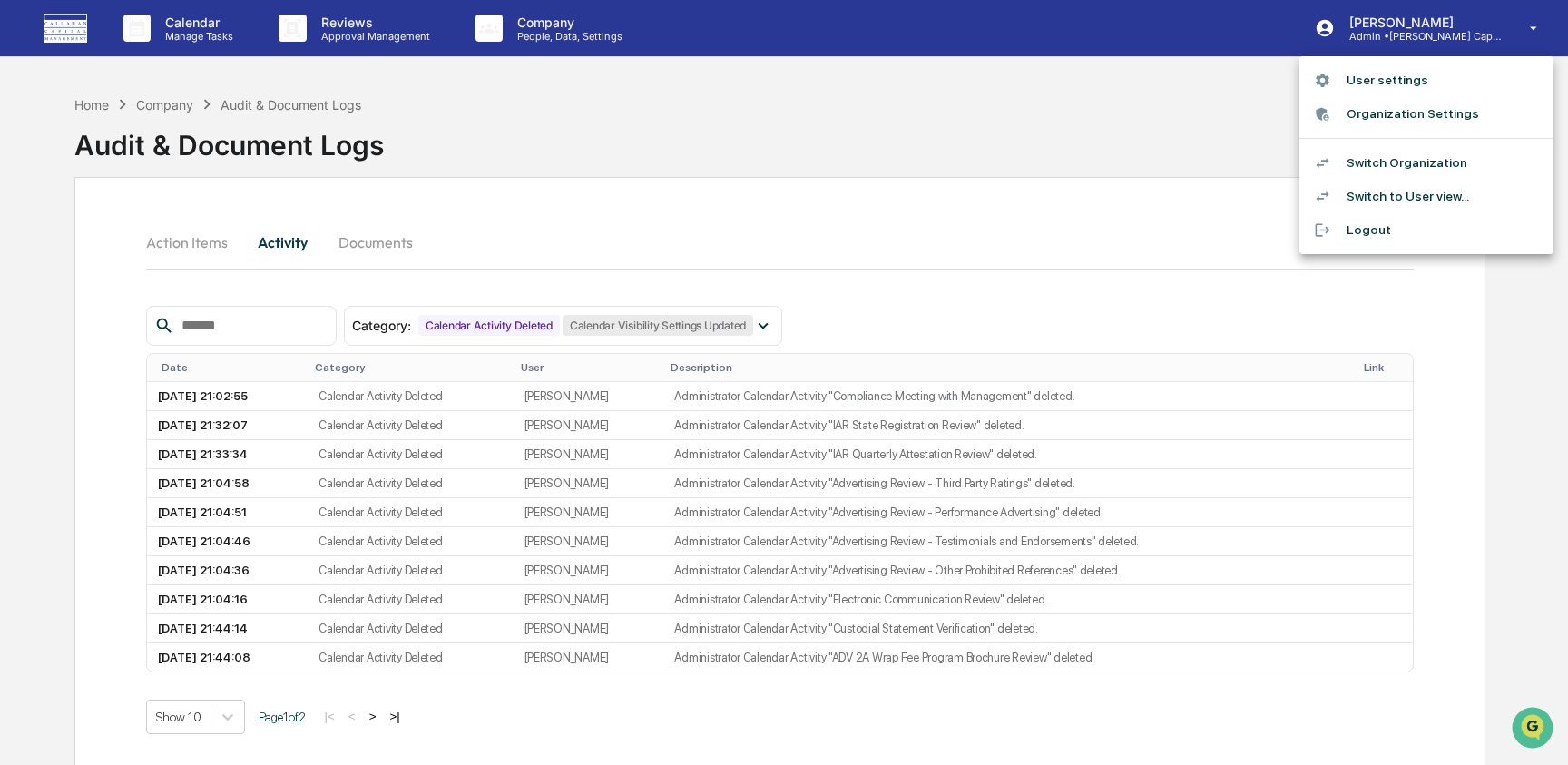
click at [1413, 156] on li "Switch Organization" at bounding box center [1427, 163] width 254 height 33
